Goal: Navigation & Orientation: Find specific page/section

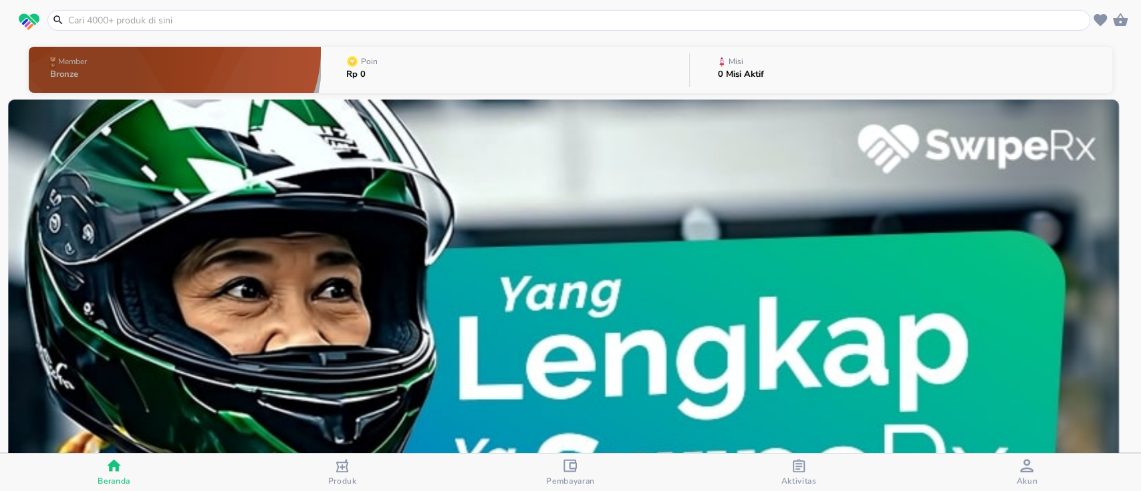
click at [166, 63] on button "Member Bronze" at bounding box center [175, 69] width 293 height 53
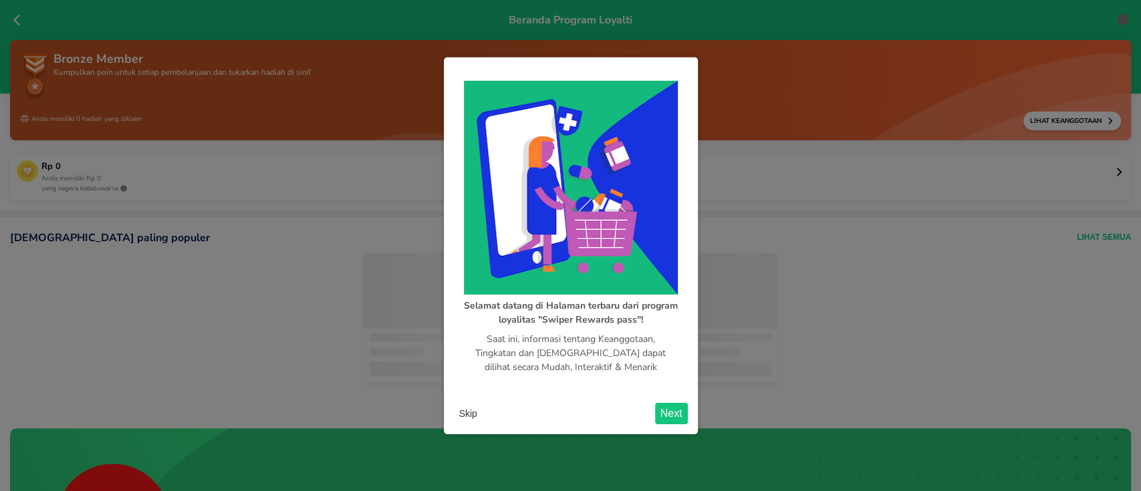
click at [669, 409] on button "Next" at bounding box center [671, 413] width 33 height 21
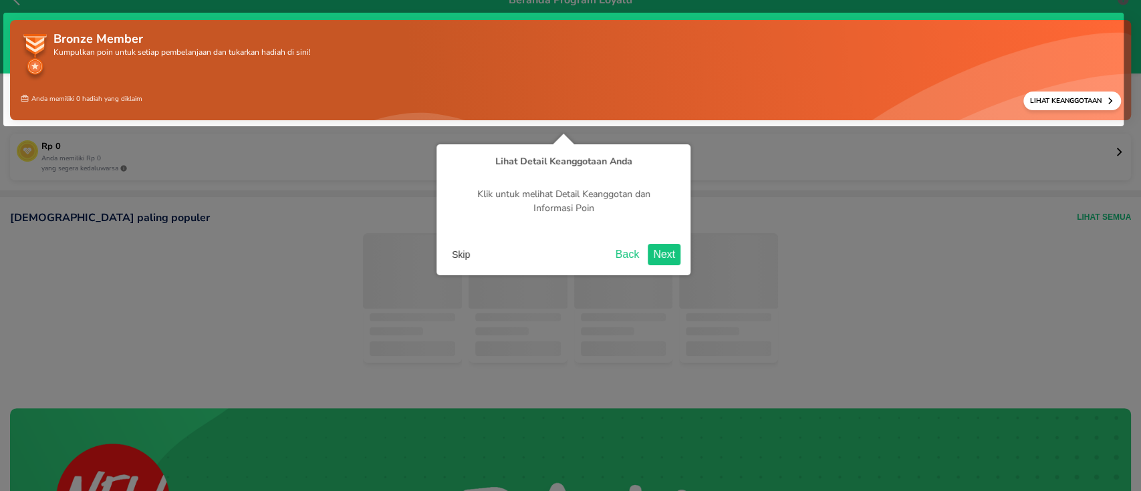
click at [662, 255] on button "Next" at bounding box center [664, 254] width 33 height 21
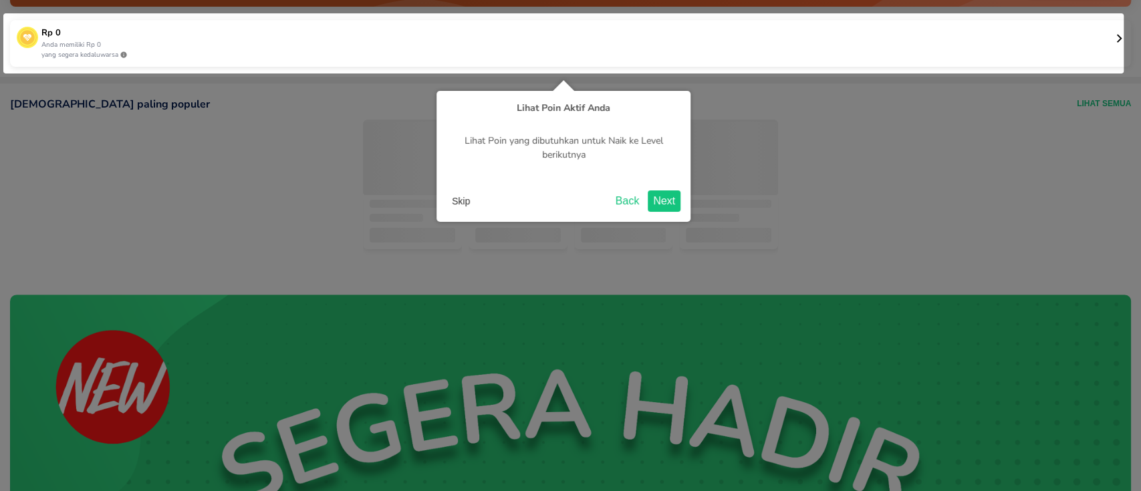
click at [651, 197] on button "Next" at bounding box center [664, 200] width 33 height 21
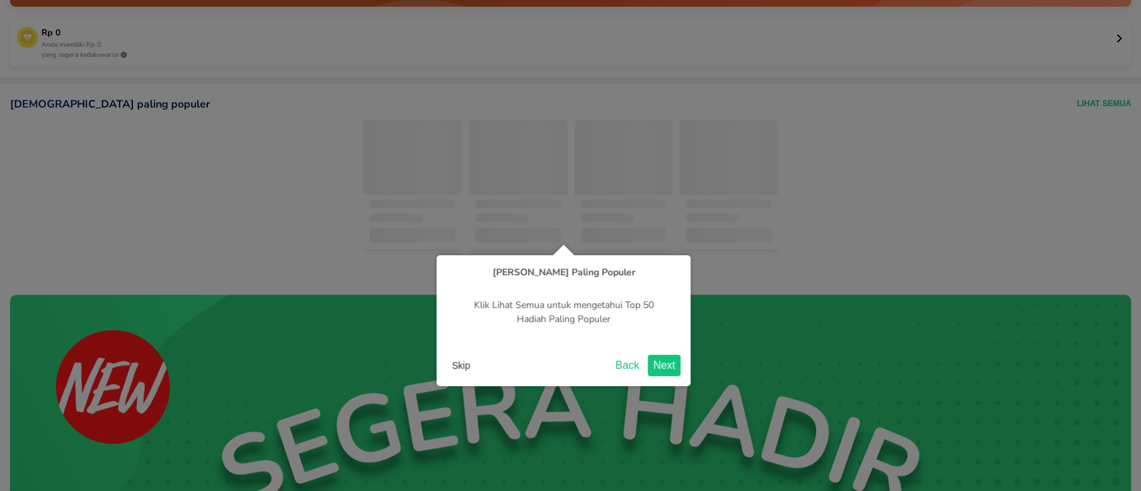
scroll to position [197, 0]
